Goal: Task Accomplishment & Management: Complete application form

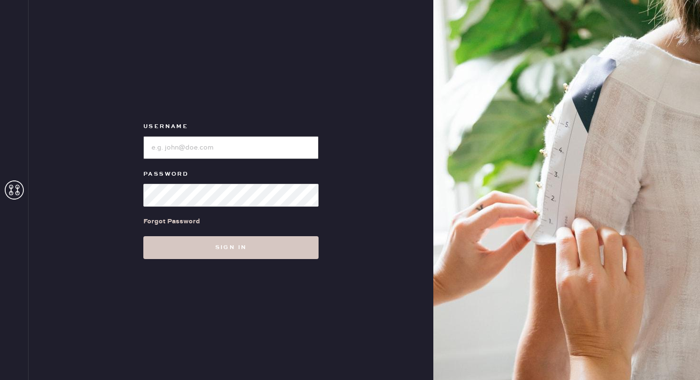
click at [176, 144] on input "loginName" at bounding box center [230, 147] width 175 height 23
type input "reformationwilliamsburg"
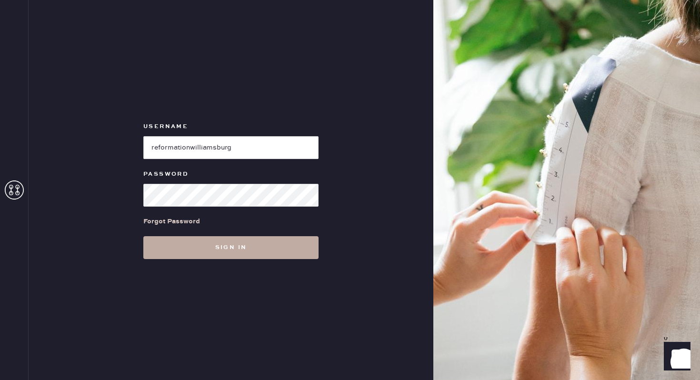
click at [277, 246] on button "Sign in" at bounding box center [230, 247] width 175 height 23
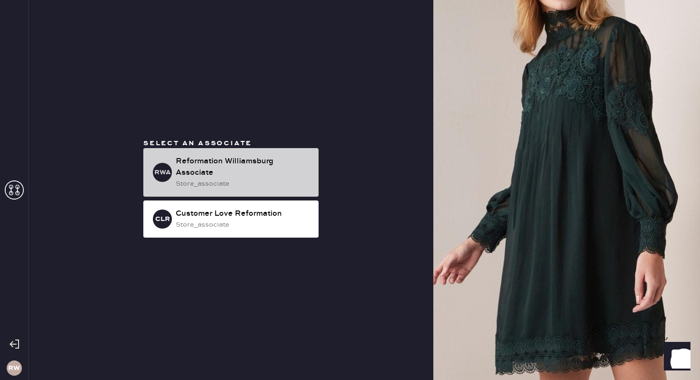
click at [240, 167] on div "Reformation Williamsburg Associate" at bounding box center [243, 167] width 135 height 23
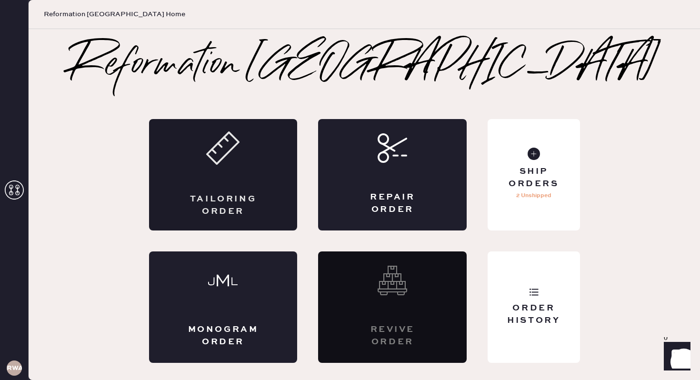
click at [225, 161] on icon at bounding box center [222, 148] width 33 height 33
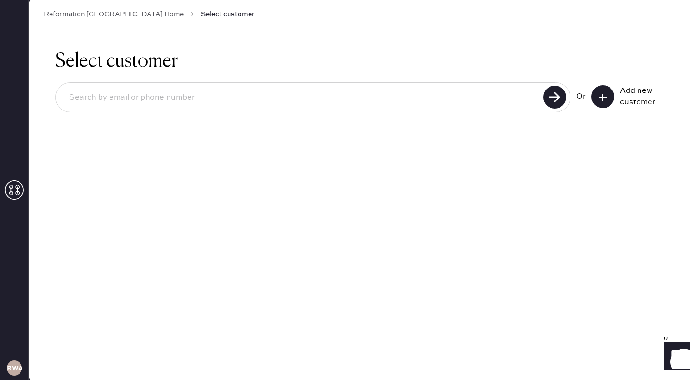
click at [236, 95] on input at bounding box center [300, 98] width 479 height 22
click at [149, 92] on input at bounding box center [300, 98] width 479 height 22
type input "chenpat95@gmail.com"
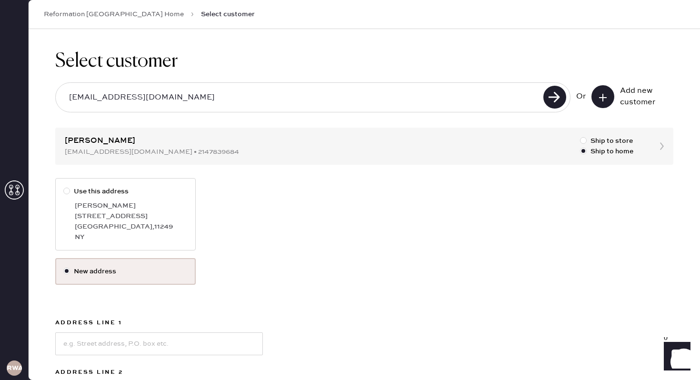
click at [148, 202] on div "Patricia Chen" at bounding box center [131, 206] width 113 height 10
click at [64, 187] on input "Use this address" at bounding box center [63, 186] width 0 height 0
radio input "true"
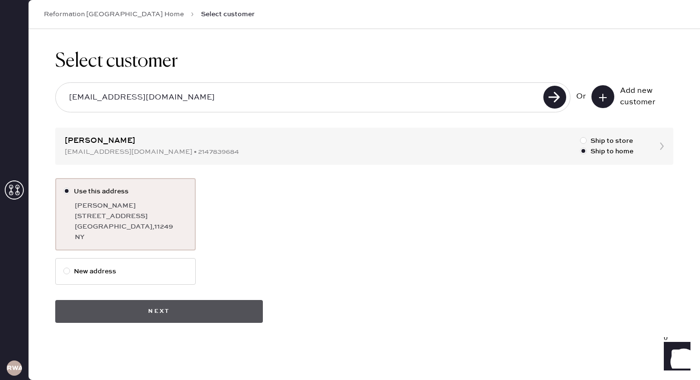
click at [153, 319] on button "Next" at bounding box center [159, 311] width 208 height 23
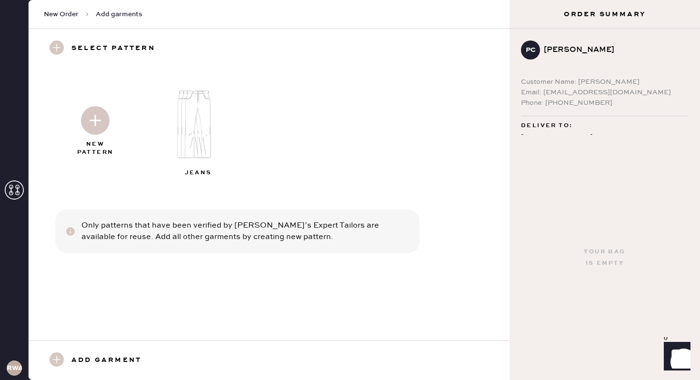
click at [188, 140] on img at bounding box center [202, 124] width 103 height 82
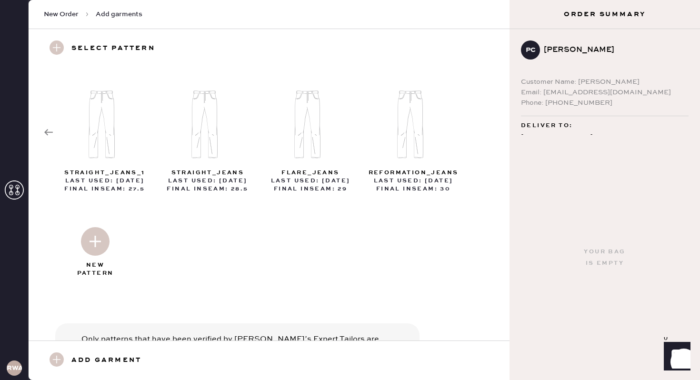
click at [407, 144] on img at bounding box center [414, 124] width 103 height 82
select select "2"
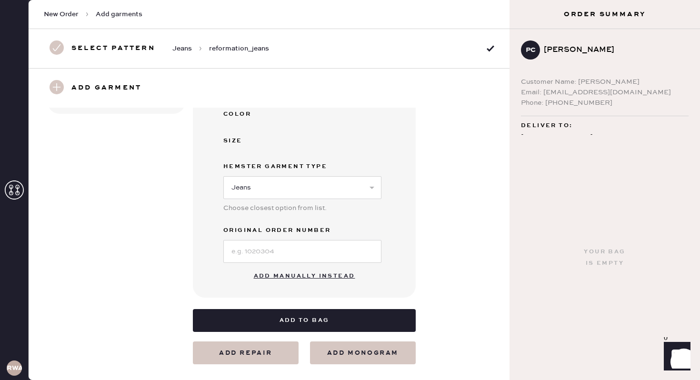
scroll to position [224, 0]
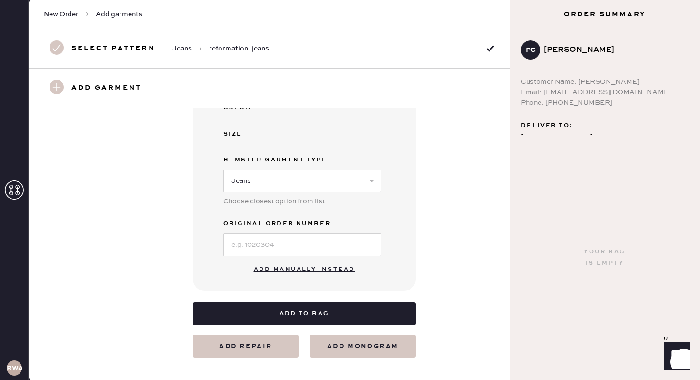
click at [298, 269] on button "Add manually instead" at bounding box center [304, 269] width 113 height 19
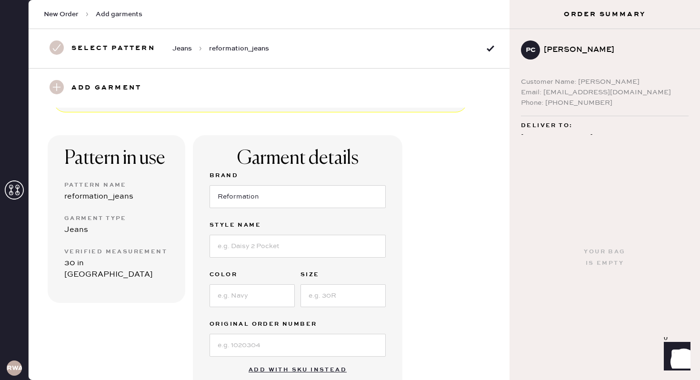
scroll to position [27, 0]
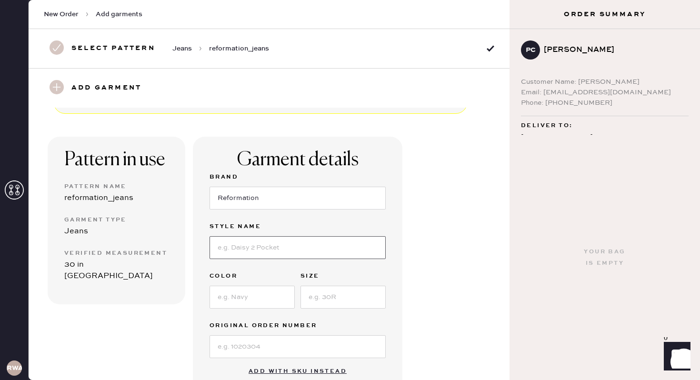
click at [247, 251] on input at bounding box center [298, 247] width 176 height 23
type input "CARY LOW RISE SLOUCHY WIDE LEG JEANS"
click at [263, 300] on input at bounding box center [252, 297] width 85 height 23
type input "Colorado"
click at [443, 289] on div "Pattern in use Pattern Name reformation_jeans Garment Type Jeans Verified Measu…" at bounding box center [269, 287] width 481 height 346
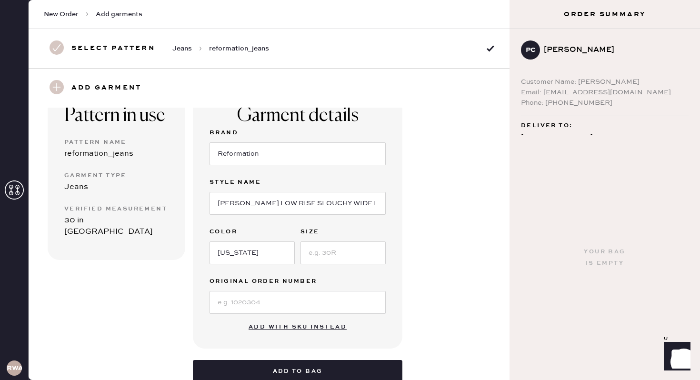
scroll to position [72, 0]
click at [294, 292] on input at bounding box center [298, 302] width 176 height 23
click at [228, 308] on input at bounding box center [298, 302] width 176 height 23
type input "S30384777"
click at [428, 326] on div "Pattern in use Pattern Name reformation_jeans Garment Type Jeans Verified Measu…" at bounding box center [269, 242] width 481 height 346
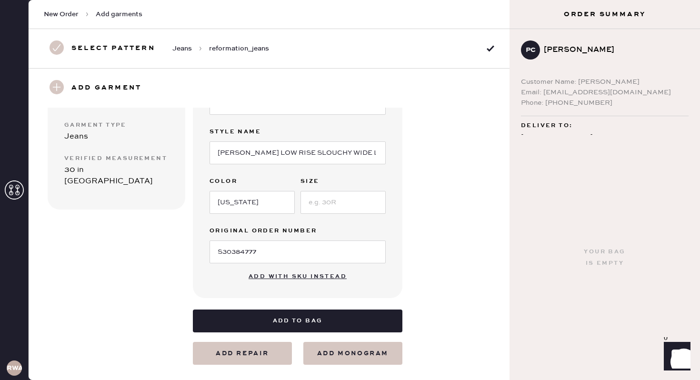
scroll to position [123, 0]
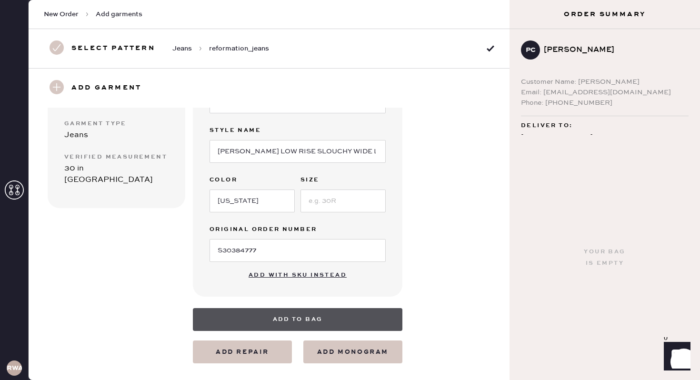
click at [280, 314] on button "Add to bag" at bounding box center [298, 319] width 210 height 23
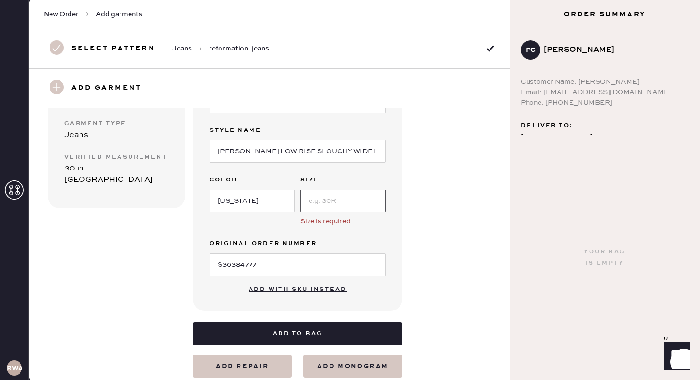
click at [323, 204] on input at bounding box center [343, 201] width 85 height 23
type input "26"
click at [417, 253] on div "Pattern in use Pattern Name reformation_jeans Garment Type Jeans Verified Measu…" at bounding box center [269, 198] width 481 height 360
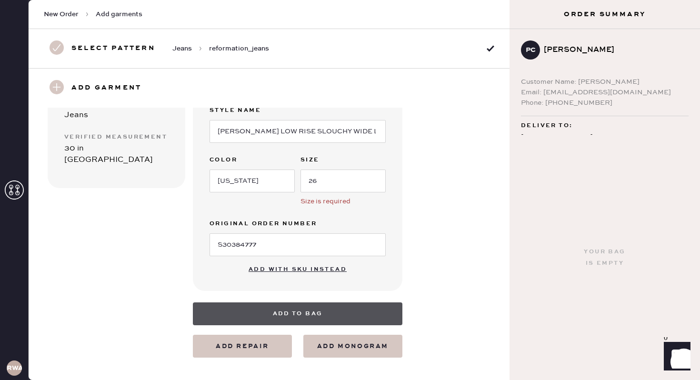
click at [306, 315] on button "Add to bag" at bounding box center [298, 314] width 210 height 23
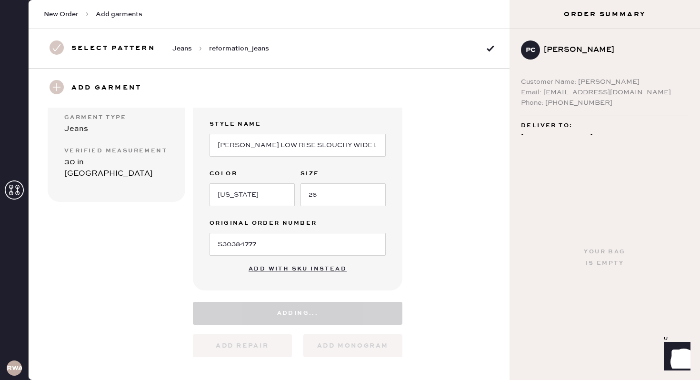
scroll to position [129, 0]
select select "2"
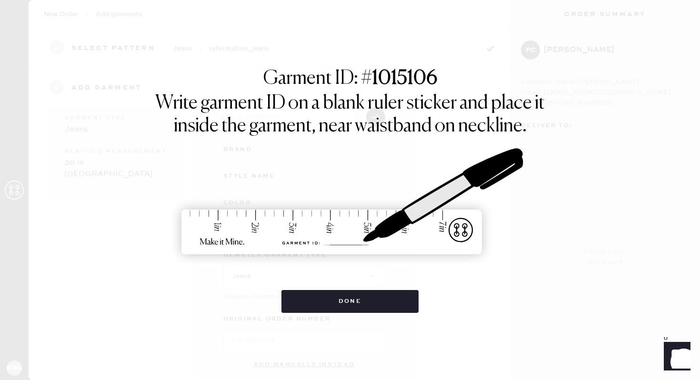
scroll to position [143, 0]
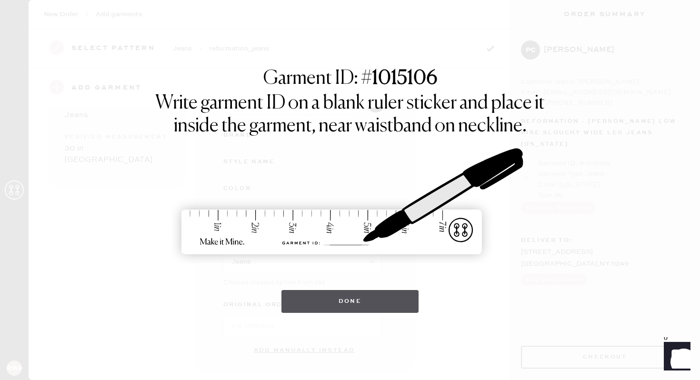
click at [385, 309] on button "Done" at bounding box center [351, 301] width 138 height 23
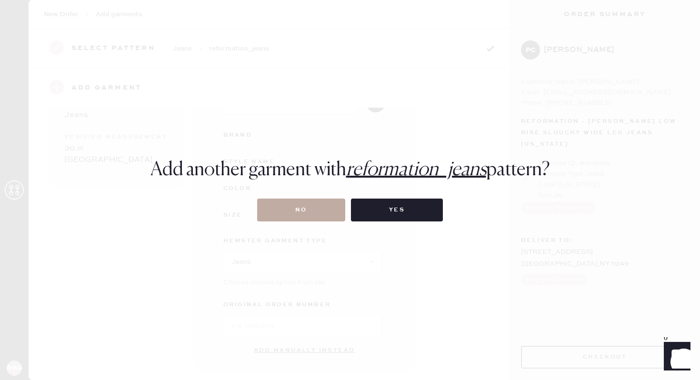
click at [325, 211] on button "No" at bounding box center [301, 210] width 88 height 23
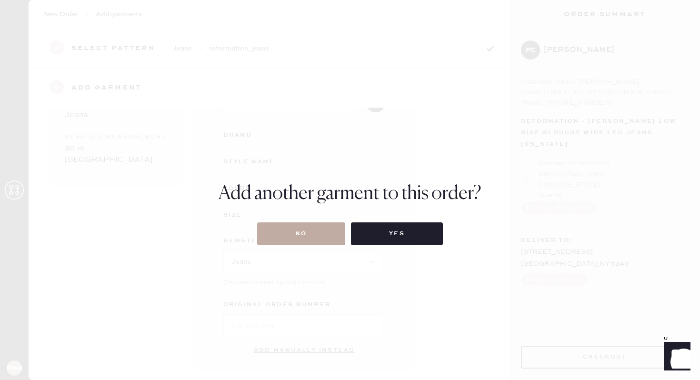
click at [325, 236] on button "No" at bounding box center [301, 234] width 88 height 23
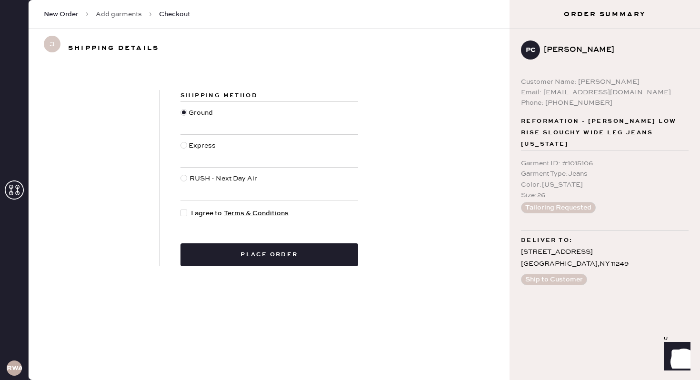
click at [196, 213] on span "I agree to Terms & Conditions" at bounding box center [240, 213] width 98 height 10
click at [181, 209] on input "I agree to Terms & Conditions" at bounding box center [181, 208] width 0 height 0
checkbox input "true"
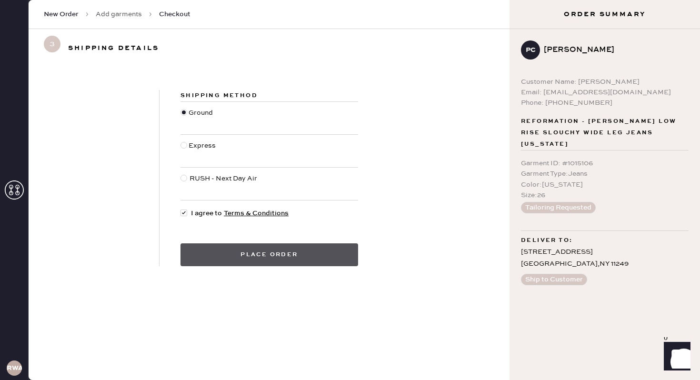
click at [303, 253] on button "Place order" at bounding box center [270, 255] width 178 height 23
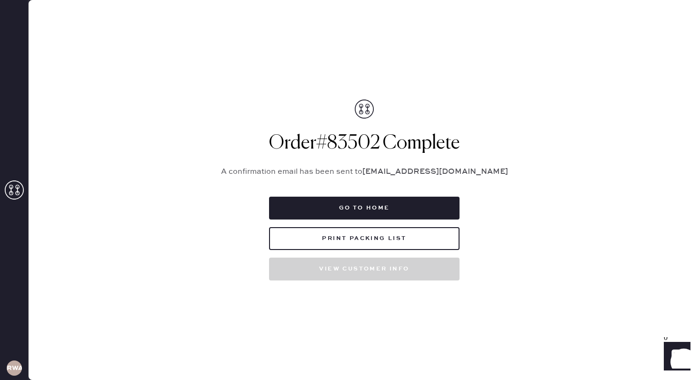
click at [378, 166] on p "A confirmation email has been sent to chenpat95@gmail.com" at bounding box center [365, 171] width 310 height 11
click at [6, 187] on icon at bounding box center [14, 190] width 19 height 19
